Goal: Task Accomplishment & Management: Use online tool/utility

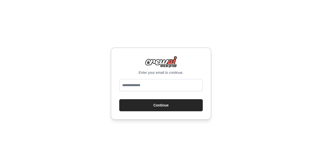
click at [166, 87] on input "email" at bounding box center [160, 85] width 83 height 12
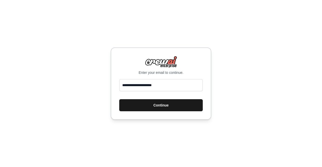
type input "**********"
click at [172, 107] on button "Continue" at bounding box center [160, 105] width 83 height 12
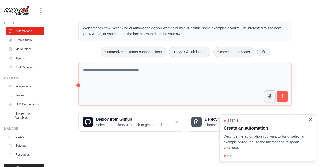
click at [310, 120] on icon "Close walkthrough" at bounding box center [310, 119] width 2 height 2
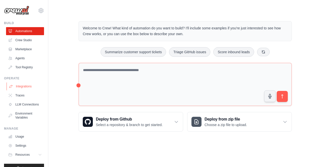
click at [26, 84] on link "Integrations" at bounding box center [26, 86] width 38 height 8
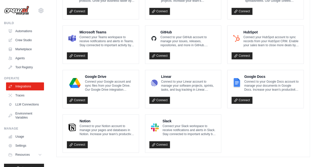
scroll to position [303, 0]
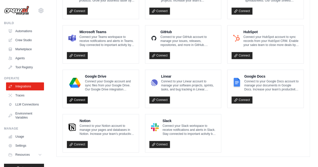
click at [75, 98] on link "Connect" at bounding box center [77, 100] width 21 height 7
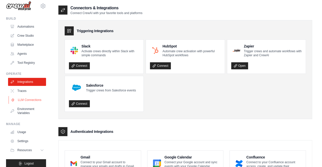
scroll to position [0, 0]
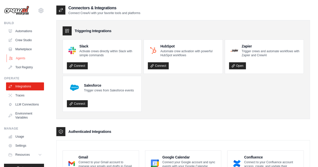
click at [24, 58] on link "Agents" at bounding box center [26, 58] width 38 height 8
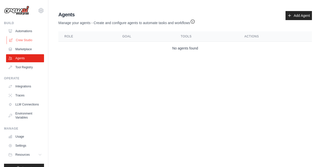
click at [14, 38] on link "Crew Studio" at bounding box center [26, 40] width 38 height 8
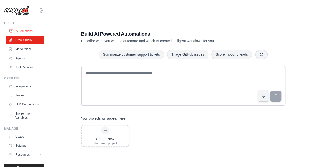
click at [22, 32] on link "Automations" at bounding box center [26, 31] width 38 height 8
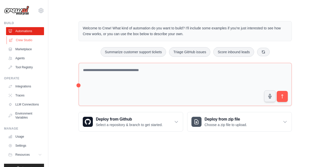
click at [22, 39] on link "Crew Studio" at bounding box center [26, 40] width 38 height 8
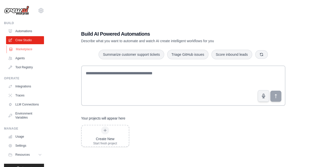
click at [22, 49] on link "Marketplace" at bounding box center [26, 49] width 38 height 8
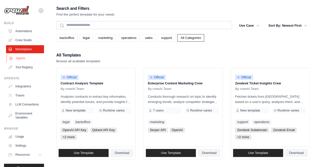
click at [22, 61] on link "Agents" at bounding box center [26, 58] width 38 height 8
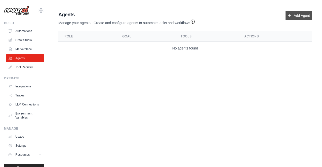
click at [297, 14] on link "Add Agent" at bounding box center [298, 15] width 26 height 9
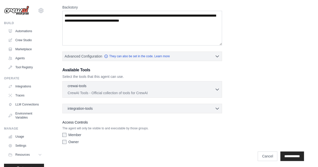
scroll to position [78, 0]
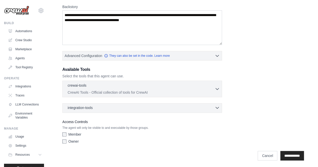
click at [217, 106] on icon "button" at bounding box center [217, 107] width 5 height 5
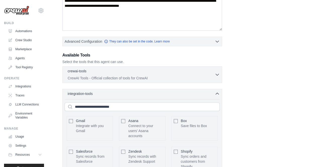
scroll to position [66, 0]
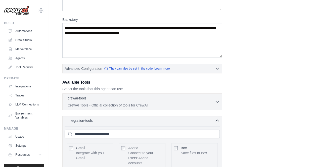
click at [219, 119] on icon "button" at bounding box center [217, 120] width 5 height 5
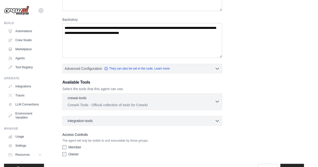
click at [217, 99] on icon "button" at bounding box center [217, 101] width 5 height 5
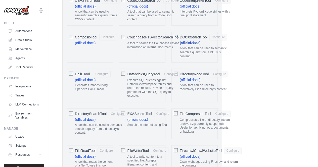
scroll to position [116, 0]
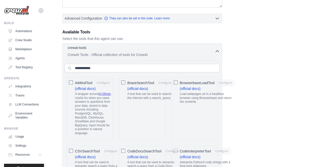
click at [218, 51] on icon "button" at bounding box center [217, 51] width 5 height 5
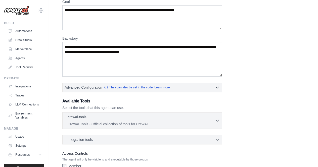
scroll to position [78, 0]
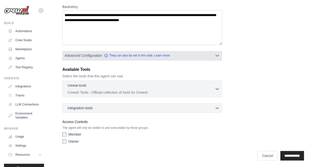
click at [218, 54] on icon "button" at bounding box center [217, 55] width 5 height 5
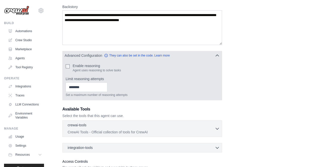
click at [218, 55] on icon "button" at bounding box center [217, 56] width 3 height 2
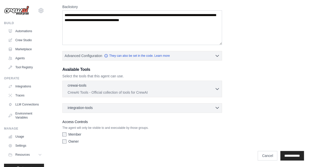
click at [180, 106] on div "integration-tools 0 selected" at bounding box center [144, 107] width 152 height 5
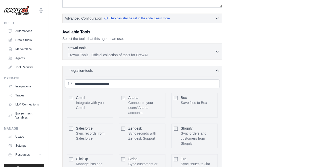
scroll to position [91, 0]
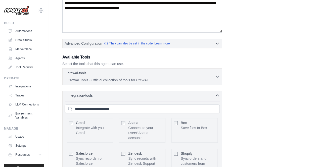
click at [215, 96] on icon "button" at bounding box center [217, 95] width 5 height 5
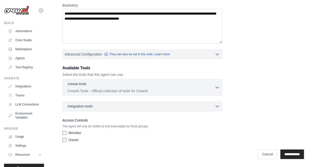
scroll to position [78, 0]
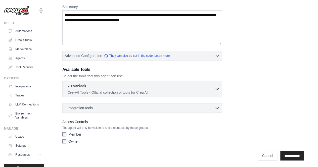
click at [216, 106] on icon "button" at bounding box center [217, 108] width 5 height 5
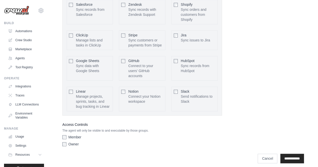
scroll to position [242, 0]
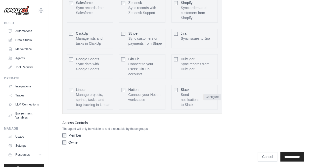
click at [216, 94] on button "Configure" at bounding box center [212, 97] width 18 height 7
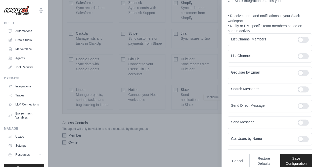
scroll to position [56, 0]
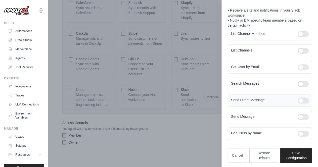
click at [300, 99] on div at bounding box center [303, 101] width 11 height 6
click at [293, 156] on button "Save Configuration" at bounding box center [296, 155] width 32 height 15
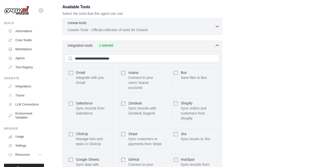
scroll to position [116, 0]
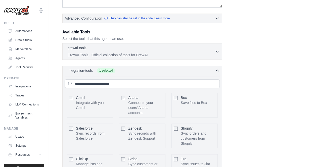
click at [217, 72] on icon "button" at bounding box center [217, 70] width 5 height 5
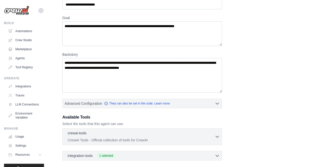
scroll to position [0, 0]
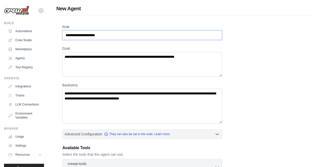
drag, startPoint x: 112, startPoint y: 33, endPoint x: 41, endPoint y: 30, distance: 70.9
click at [41, 30] on div "aanand@tiltingpoint.com Settings Build Automations Crew Studio" at bounding box center [159, 123] width 318 height 247
click at [111, 36] on input "Role" at bounding box center [142, 35] width 160 height 10
click at [105, 36] on input "Role" at bounding box center [142, 35] width 160 height 10
click at [104, 36] on input "Role" at bounding box center [142, 35] width 160 height 10
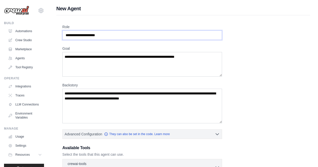
click at [103, 35] on input "Role" at bounding box center [142, 35] width 160 height 10
click at [108, 36] on input "Role" at bounding box center [142, 35] width 160 height 10
paste input "**********"
type input "**********"
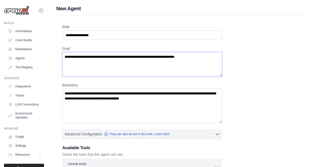
click at [78, 59] on textarea "Goal" at bounding box center [142, 64] width 160 height 25
paste textarea "**********"
type textarea "**********"
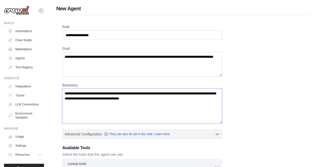
click at [111, 104] on textarea "Backstory" at bounding box center [142, 106] width 160 height 35
paste textarea "**********"
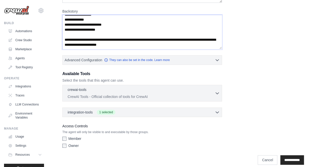
scroll to position [75, 0]
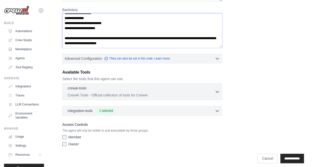
type textarea "**********"
click at [295, 157] on input "**********" at bounding box center [292, 159] width 24 height 10
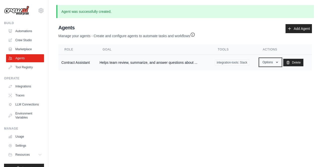
click at [274, 65] on button "Options" at bounding box center [269, 63] width 21 height 8
click at [201, 112] on body "aanand@tiltingpoint.com Settings Build Automations Crew Studio" at bounding box center [161, 83] width 322 height 167
click at [21, 42] on link "Crew Studio" at bounding box center [26, 40] width 38 height 8
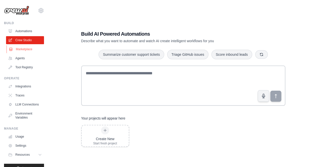
click at [18, 49] on link "Marketplace" at bounding box center [26, 49] width 38 height 8
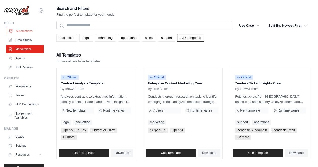
click at [22, 29] on link "Automations" at bounding box center [26, 31] width 38 height 8
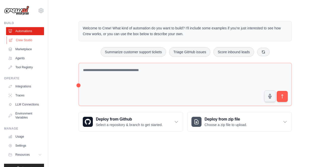
click at [28, 40] on link "Crew Studio" at bounding box center [26, 40] width 38 height 8
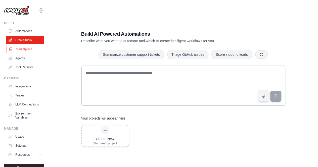
click at [26, 50] on link "Marketplace" at bounding box center [26, 49] width 38 height 8
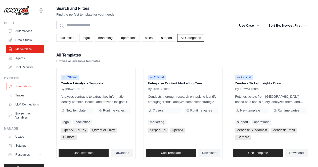
click at [26, 85] on link "Integrations" at bounding box center [26, 86] width 38 height 8
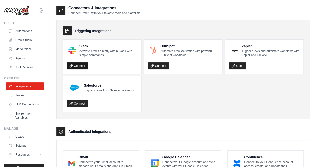
click at [82, 66] on link "Connect" at bounding box center [77, 65] width 21 height 7
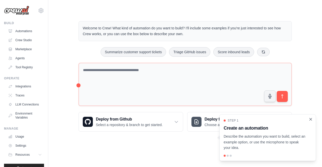
click at [311, 118] on icon "Close walkthrough" at bounding box center [310, 119] width 2 height 2
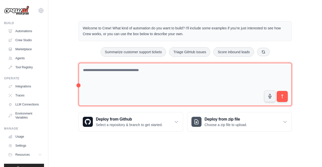
click at [107, 73] on textarea at bounding box center [184, 84] width 213 height 43
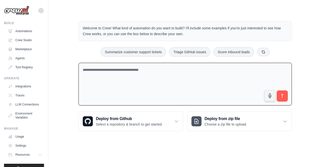
paste textarea "**********"
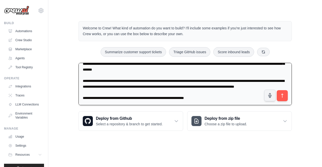
scroll to position [28, 0]
drag, startPoint x: 217, startPoint y: 97, endPoint x: 81, endPoint y: 102, distance: 136.3
click at [81, 102] on textarea "**********" at bounding box center [184, 84] width 213 height 43
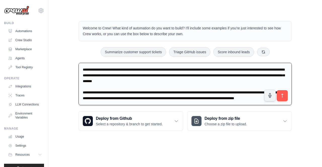
scroll to position [17, 0]
type textarea "**********"
click at [287, 95] on button "submit" at bounding box center [282, 96] width 12 height 12
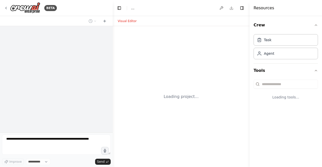
select select "****"
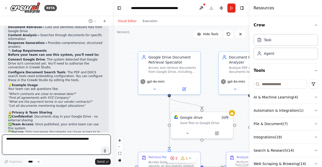
scroll to position [480, 0]
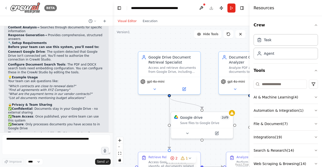
click at [7, 9] on icon at bounding box center [6, 8] width 4 height 4
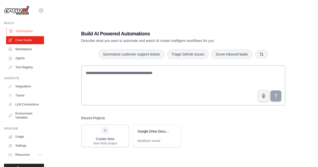
click at [22, 28] on link "Automations" at bounding box center [26, 31] width 38 height 8
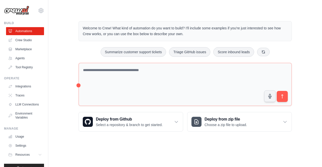
click at [23, 44] on ul "Automations Crew Studio Marketplace Agents Tool Registry" at bounding box center [25, 49] width 38 height 44
click at [23, 41] on link "Crew Studio" at bounding box center [26, 40] width 38 height 8
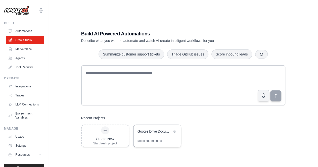
click at [162, 131] on div "Google Drive Document Analysis System" at bounding box center [154, 131] width 34 height 5
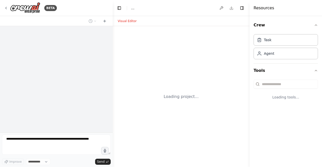
select select "****"
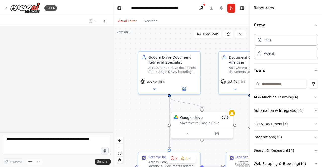
scroll to position [279, 0]
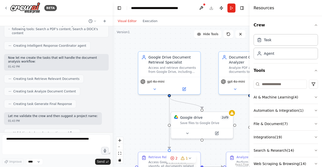
click at [289, 10] on div "Resources" at bounding box center [285, 8] width 72 height 16
click at [230, 22] on div "Visual Editor Execution" at bounding box center [181, 21] width 137 height 10
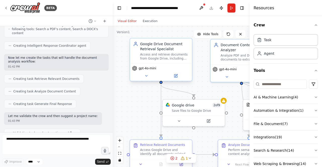
drag, startPoint x: 160, startPoint y: 47, endPoint x: 151, endPoint y: 43, distance: 10.1
click at [155, 34] on div ".deletable-edge-delete-btn { width: 20px; height: 20px; border: 0px solid #ffff…" at bounding box center [181, 96] width 137 height 141
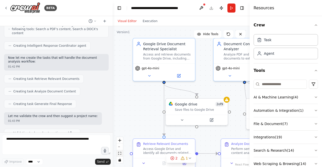
click at [119, 155] on icon "fit view" at bounding box center [119, 153] width 3 height 3
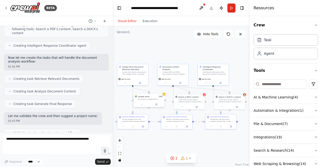
click at [157, 98] on div "Save files to Google Drive" at bounding box center [150, 99] width 25 height 2
click at [150, 147] on div ".deletable-edge-delete-btn { width: 20px; height: 20px; border: 0px solid #ffff…" at bounding box center [181, 96] width 137 height 141
click at [163, 94] on icon at bounding box center [164, 94] width 2 height 2
click at [149, 100] on div "Save files to Google Drive" at bounding box center [150, 99] width 25 height 2
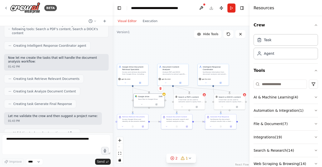
click at [149, 100] on div "Save files to Google Drive" at bounding box center [150, 99] width 25 height 2
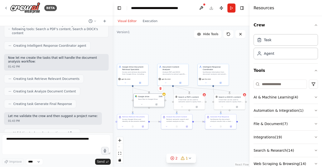
click at [156, 98] on div "Google drive 2 of 9" at bounding box center [150, 96] width 25 height 3
click at [156, 104] on icon at bounding box center [156, 105] width 2 height 2
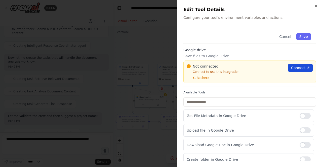
click at [294, 66] on span "Connect" at bounding box center [298, 67] width 15 height 5
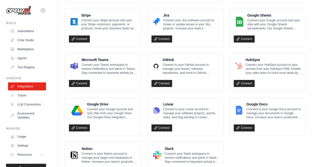
scroll to position [276, 0]
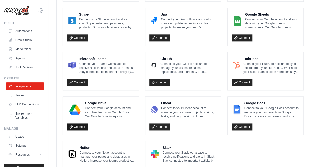
click at [72, 125] on icon at bounding box center [71, 127] width 4 height 4
